Goal: Find specific fact: Find specific fact

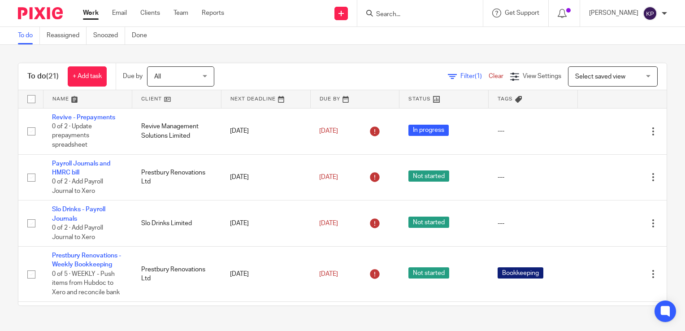
click at [410, 18] on form at bounding box center [423, 13] width 96 height 11
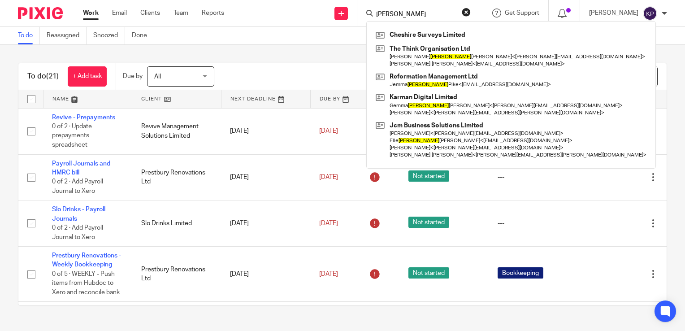
type input "LOUISE"
click at [471, 12] on button "reset" at bounding box center [466, 12] width 9 height 9
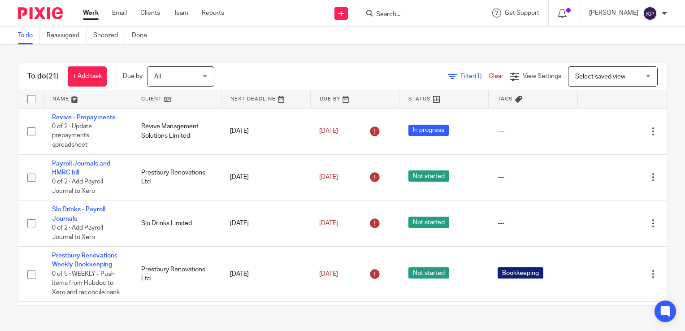
click at [423, 14] on input "Search" at bounding box center [415, 15] width 81 height 8
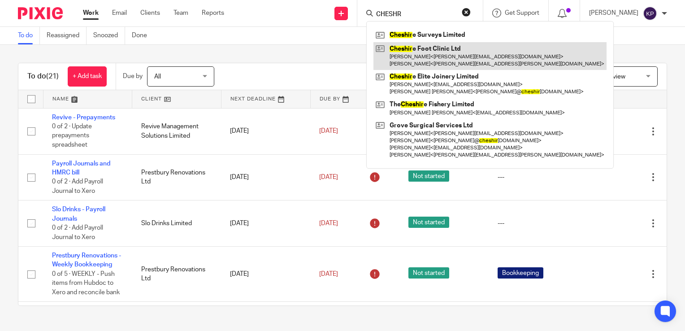
type input "CHESHR"
click at [442, 46] on link at bounding box center [490, 56] width 233 height 28
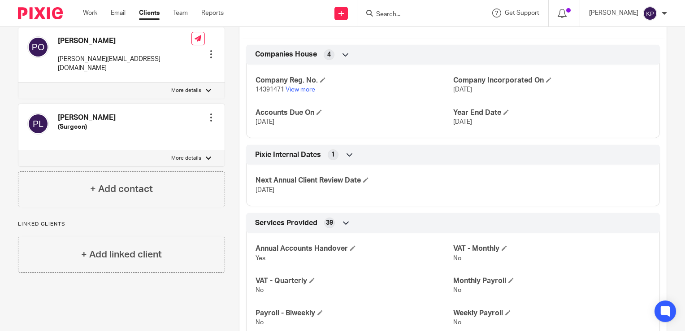
scroll to position [359, 0]
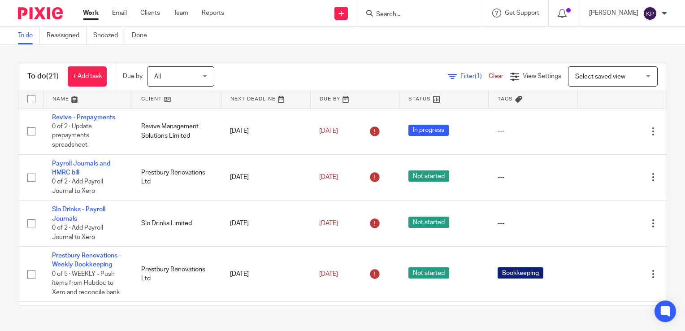
click at [428, 15] on input "Search" at bounding box center [415, 15] width 81 height 8
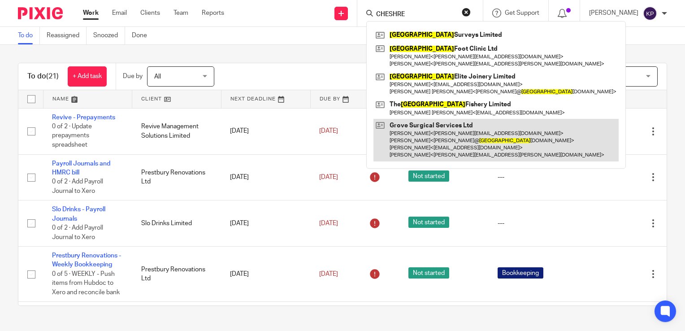
type input "CHESHRE"
click at [411, 135] on link at bounding box center [496, 140] width 245 height 43
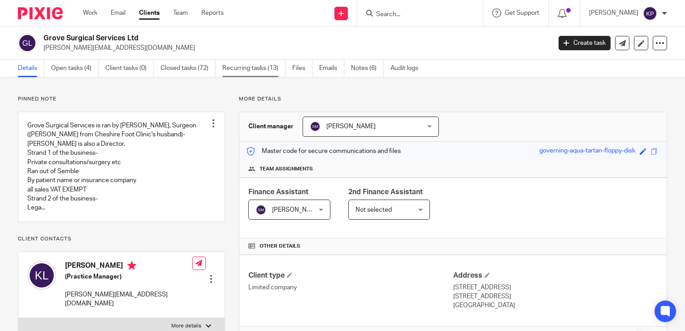
click at [269, 67] on link "Recurring tasks (13)" at bounding box center [254, 68] width 63 height 17
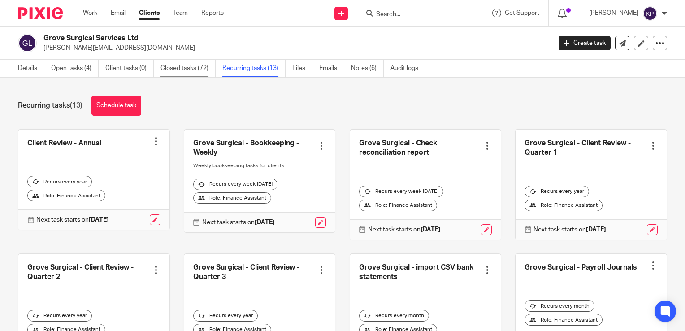
click at [212, 69] on link "Closed tasks (72)" at bounding box center [188, 68] width 55 height 17
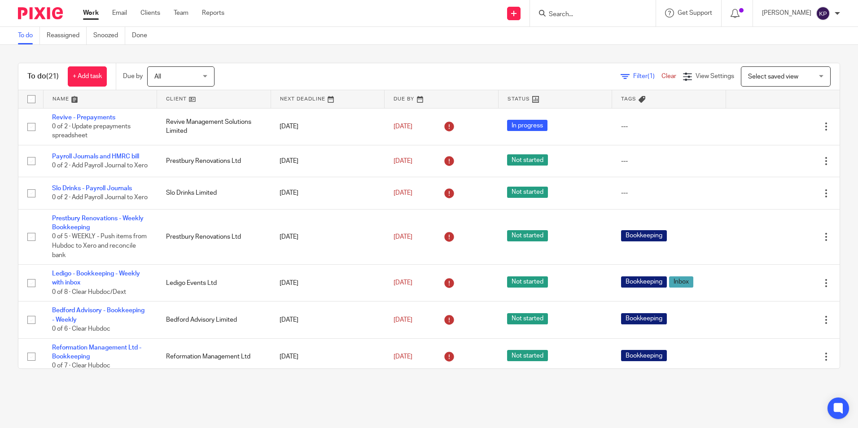
click at [574, 14] on input "Search" at bounding box center [588, 15] width 81 height 8
type input "ref"
click at [663, 34] on link at bounding box center [613, 38] width 134 height 21
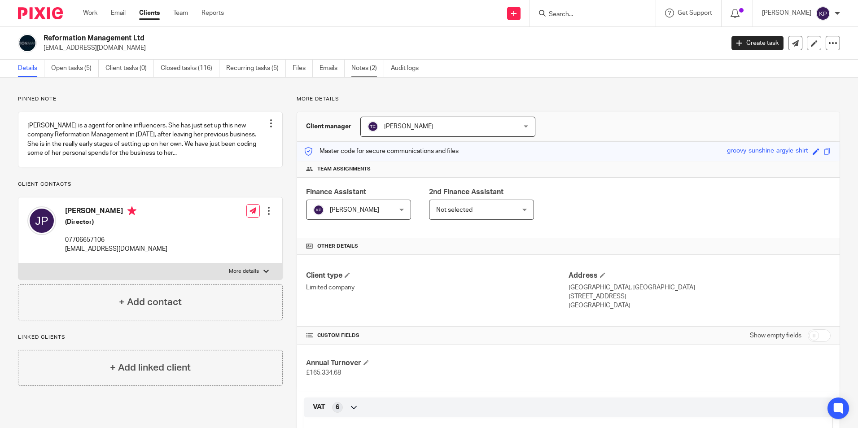
click at [364, 65] on link "Notes (2)" at bounding box center [367, 68] width 33 height 17
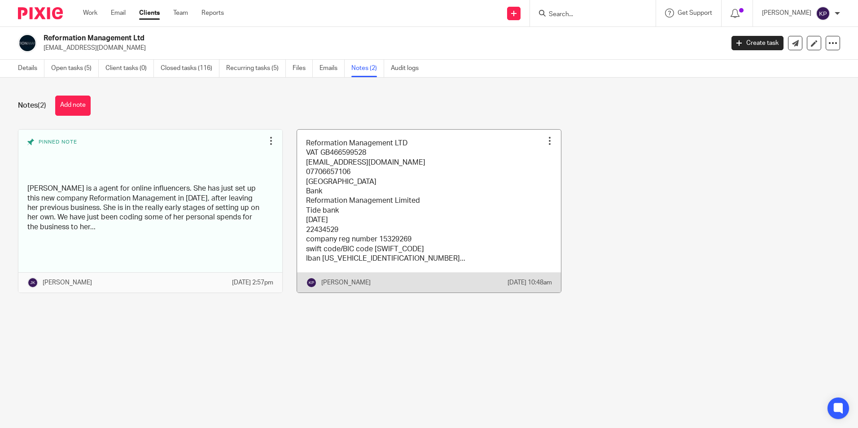
click at [328, 264] on link at bounding box center [429, 211] width 264 height 163
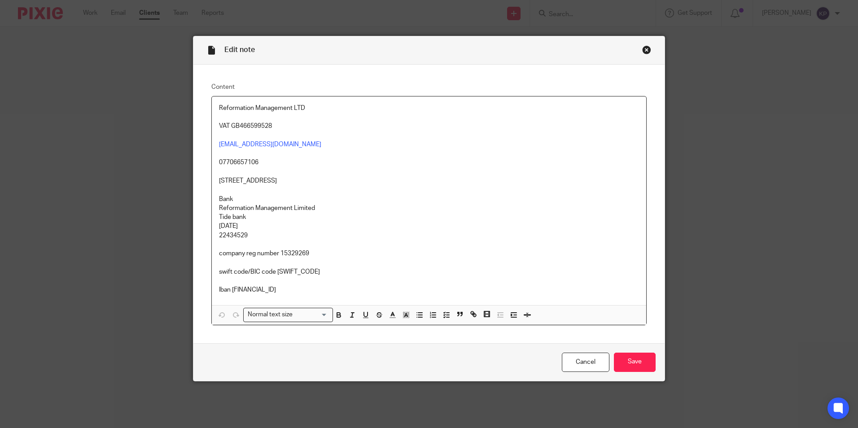
drag, startPoint x: 313, startPoint y: 290, endPoint x: 231, endPoint y: 290, distance: 82.5
click at [231, 290] on p "Iban [FINANCIAL_ID]" at bounding box center [429, 289] width 420 height 9
copy p "[FINANCIAL_ID]"
drag, startPoint x: 306, startPoint y: 270, endPoint x: 274, endPoint y: 270, distance: 31.4
click at [274, 270] on p "swift code/BIC code [SWIFT_CODE]" at bounding box center [429, 267] width 420 height 18
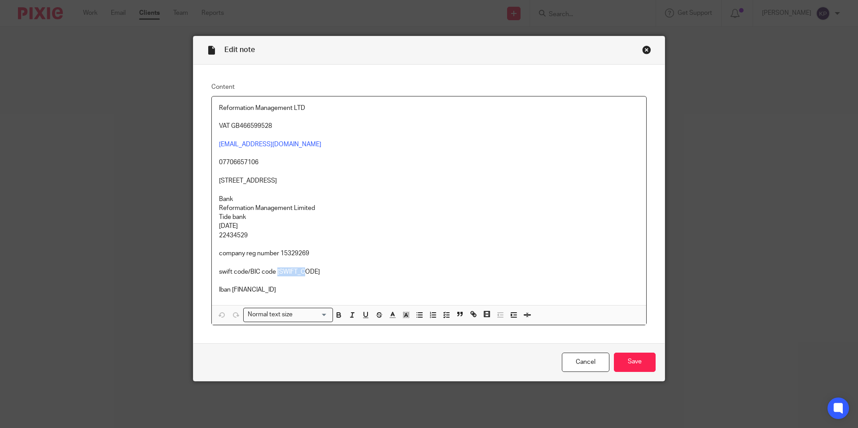
copy p "[SWIFT_CODE]"
